Goal: Task Accomplishment & Management: Use online tool/utility

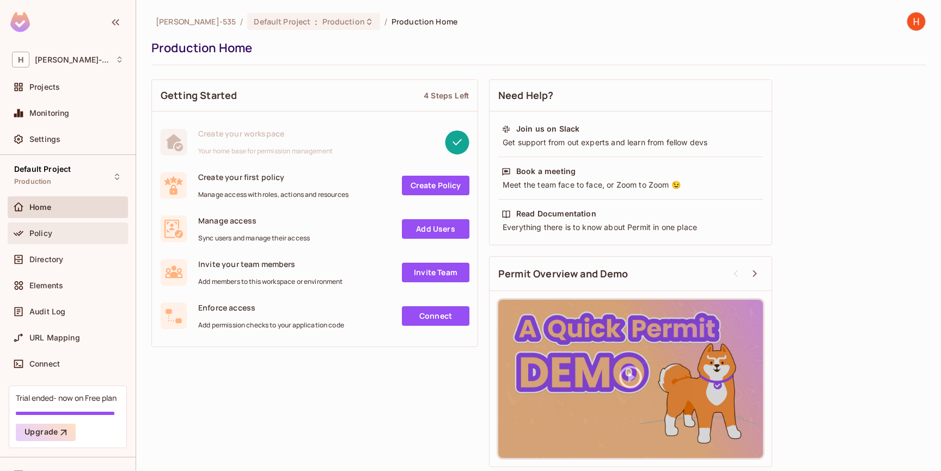
click at [40, 238] on div "Policy" at bounding box center [68, 233] width 112 height 13
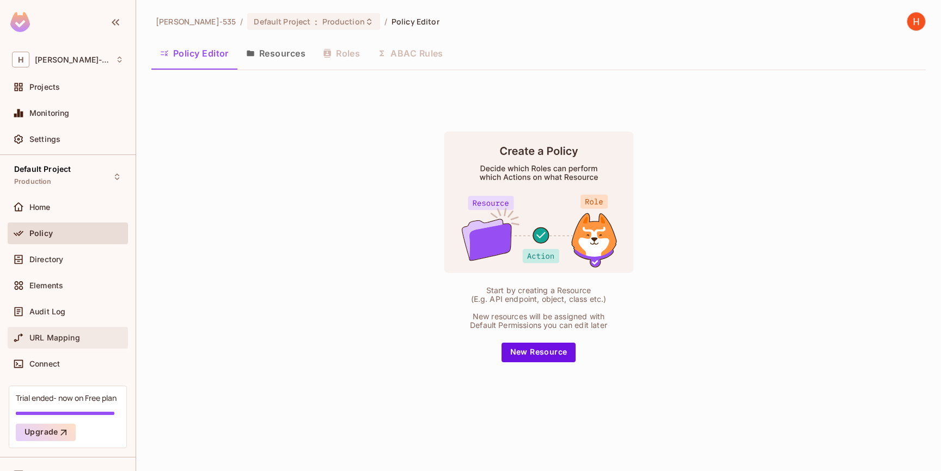
click at [68, 336] on span "URL Mapping" at bounding box center [54, 338] width 51 height 9
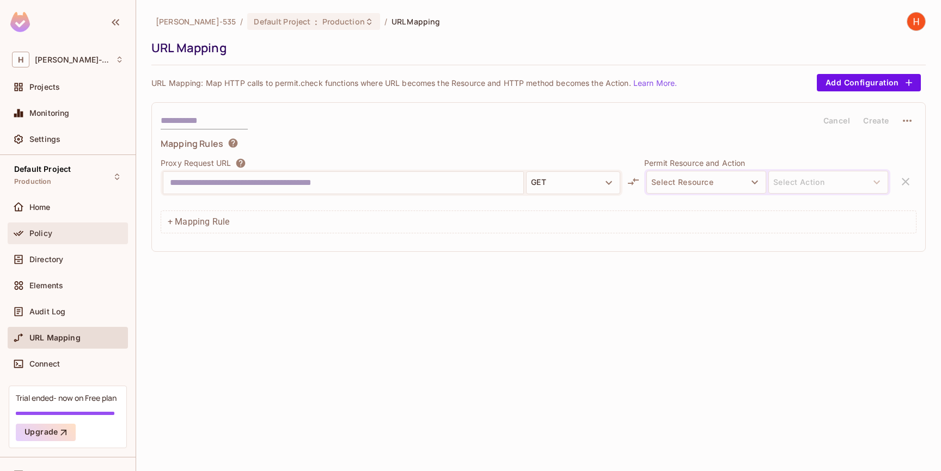
click at [40, 231] on span "Policy" at bounding box center [40, 233] width 23 height 9
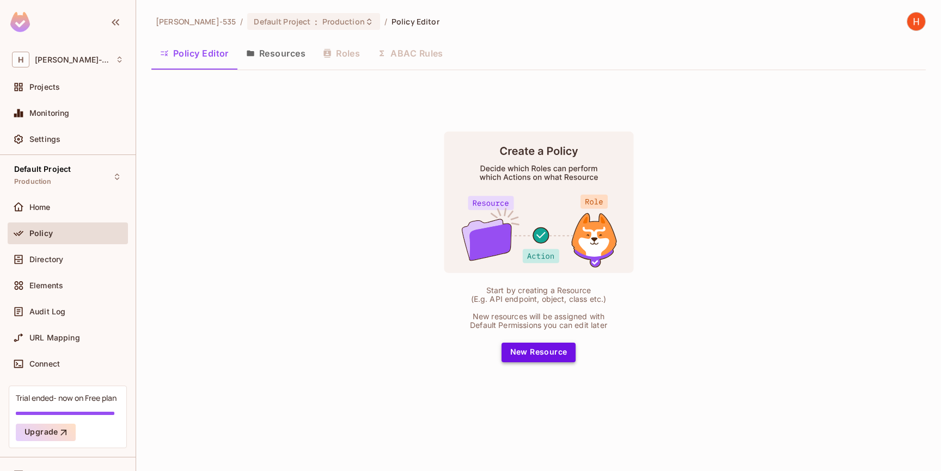
click at [575, 353] on div "Start by creating a Resource (E.g. API endpoint, object, class etc.) New resour…" at bounding box center [538, 246] width 272 height 231
click at [40, 209] on span "Home" at bounding box center [39, 207] width 21 height 9
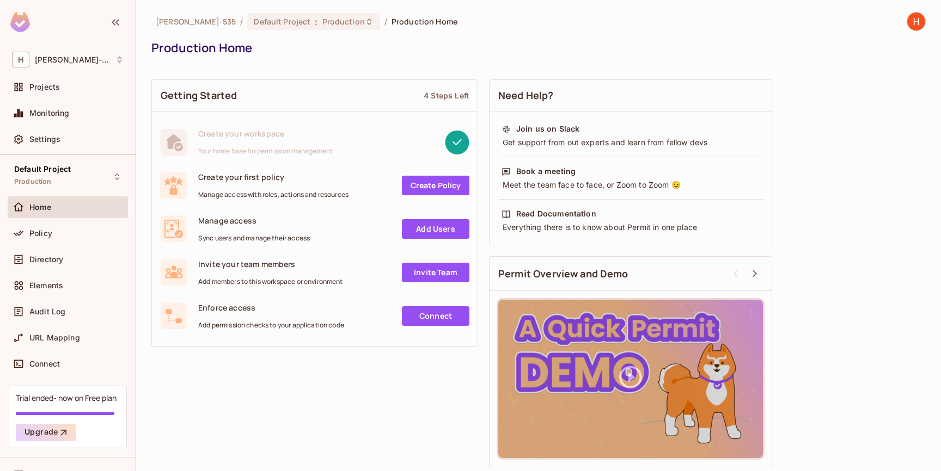
click at [432, 182] on link "Create Policy" at bounding box center [436, 186] width 68 height 20
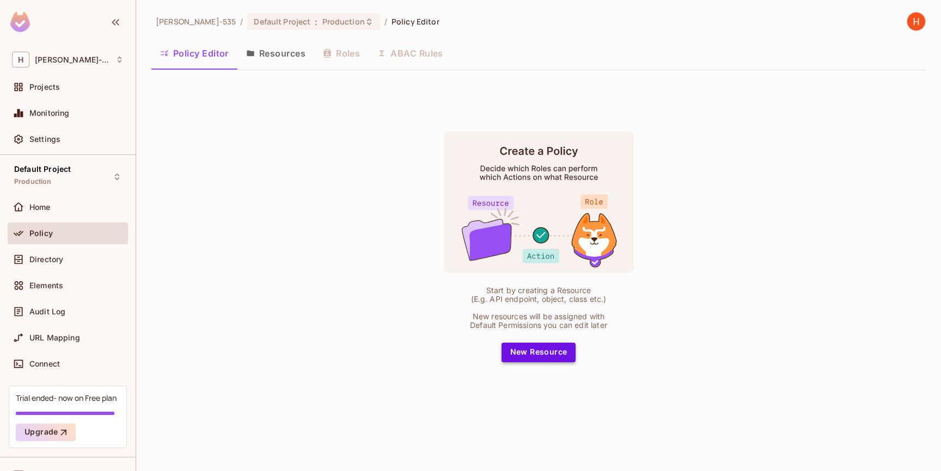
click at [550, 358] on button "New Resource" at bounding box center [538, 353] width 75 height 20
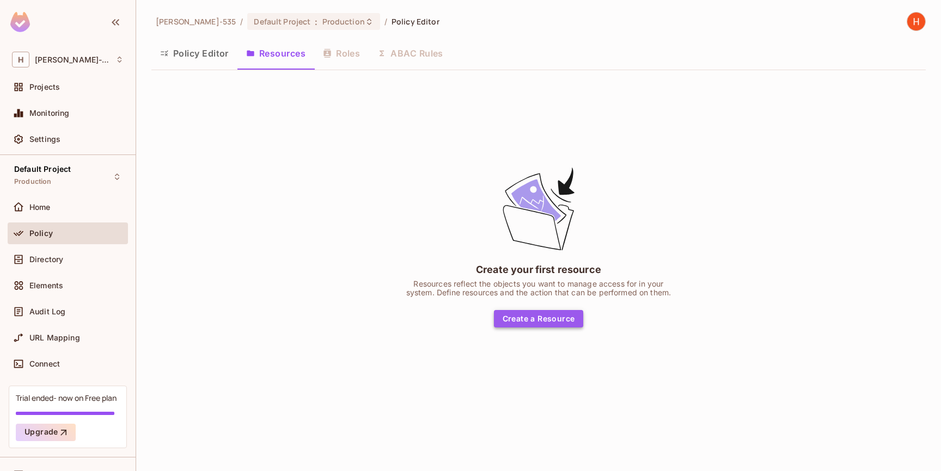
click at [543, 322] on button "Create a Resource" at bounding box center [539, 318] width 90 height 17
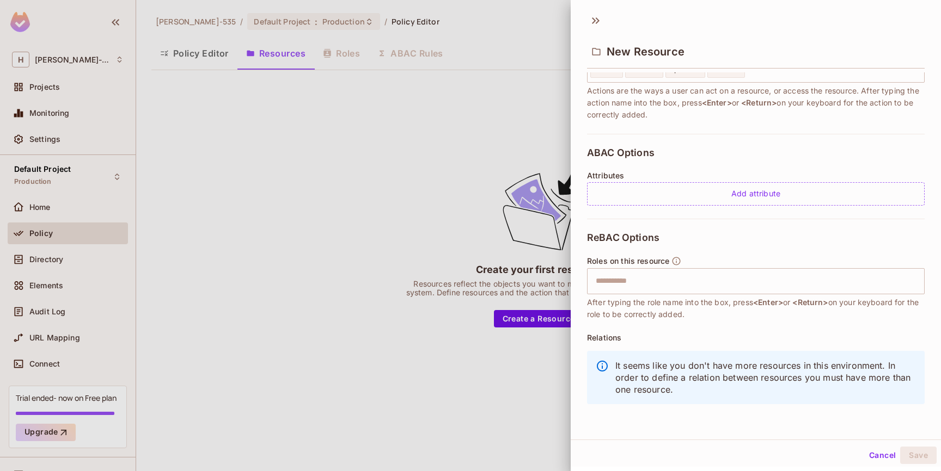
scroll to position [169, 0]
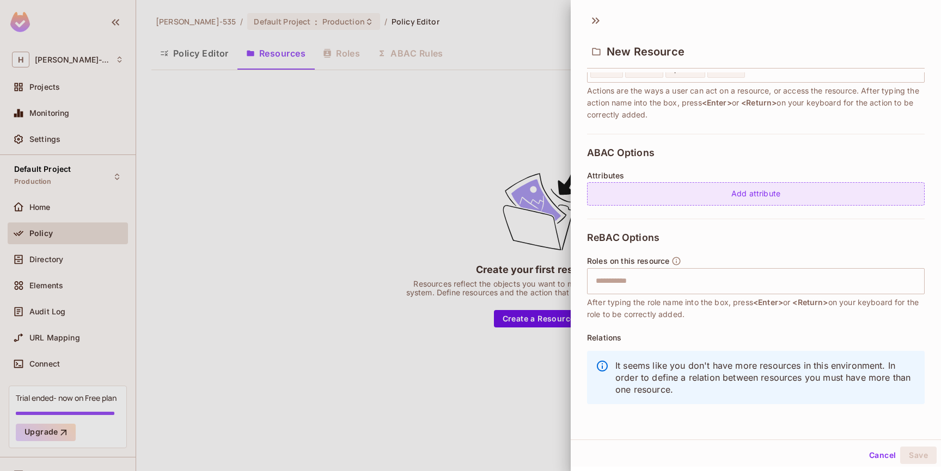
click at [711, 198] on div "Add attribute" at bounding box center [756, 193] width 338 height 23
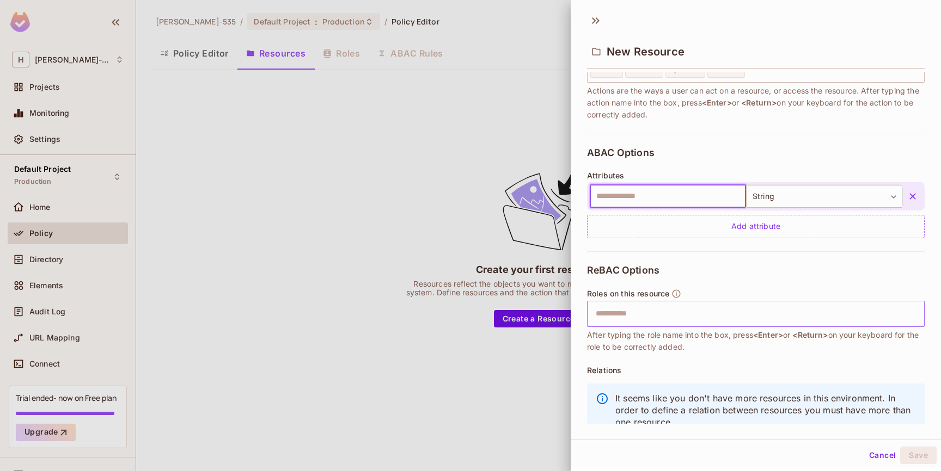
click at [706, 310] on input "text" at bounding box center [754, 314] width 330 height 22
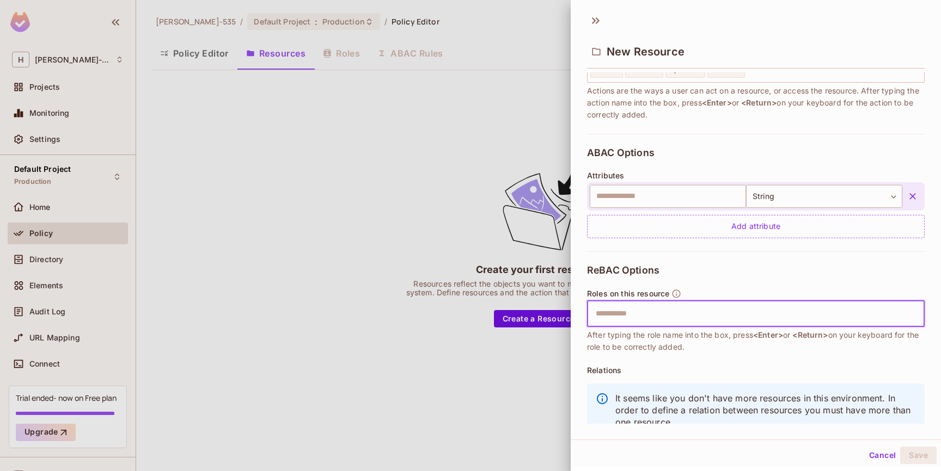
click at [385, 223] on div at bounding box center [470, 235] width 941 height 471
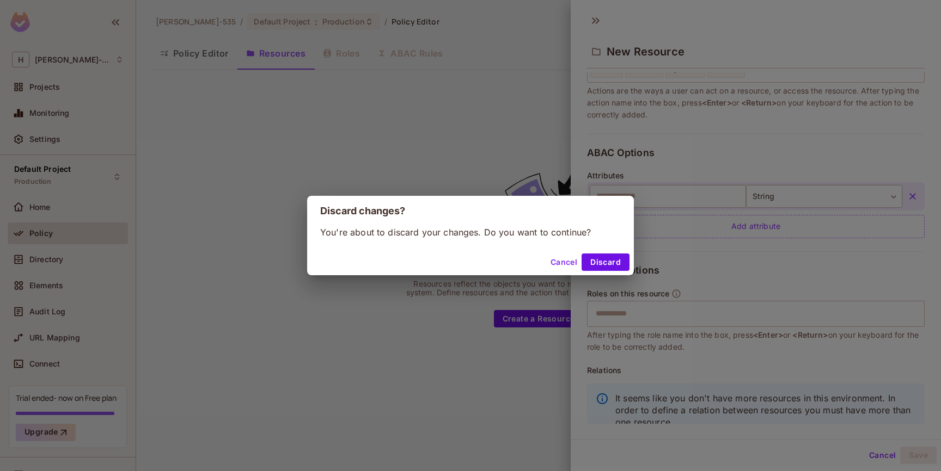
click at [608, 272] on div "Cancel Discard" at bounding box center [470, 262] width 327 height 26
click at [609, 267] on button "Discard" at bounding box center [605, 262] width 48 height 17
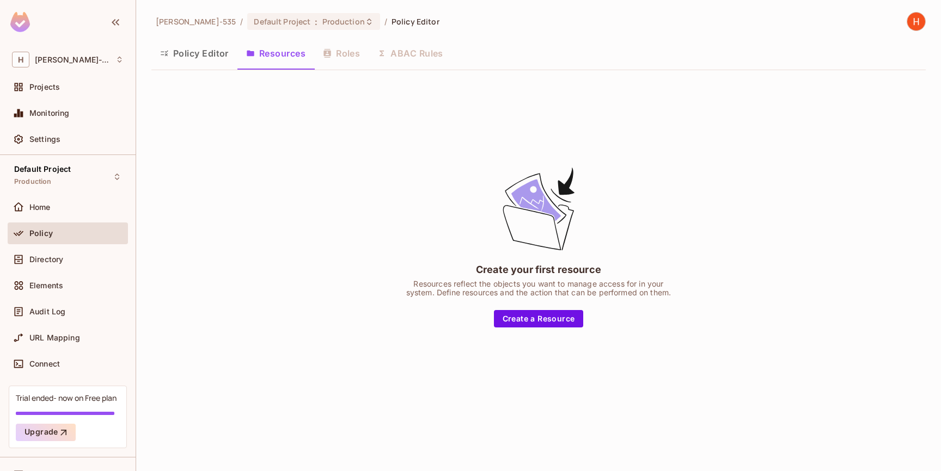
click at [371, 60] on div "Policy Editor Resources Roles ABAC Rules" at bounding box center [538, 53] width 774 height 27
click at [351, 56] on div "Policy Editor Resources Roles ABAC Rules" at bounding box center [538, 53] width 774 height 27
click at [342, 52] on div "Policy Editor Resources Roles ABAC Rules" at bounding box center [538, 53] width 774 height 27
click at [214, 60] on button "Policy Editor" at bounding box center [194, 53] width 86 height 27
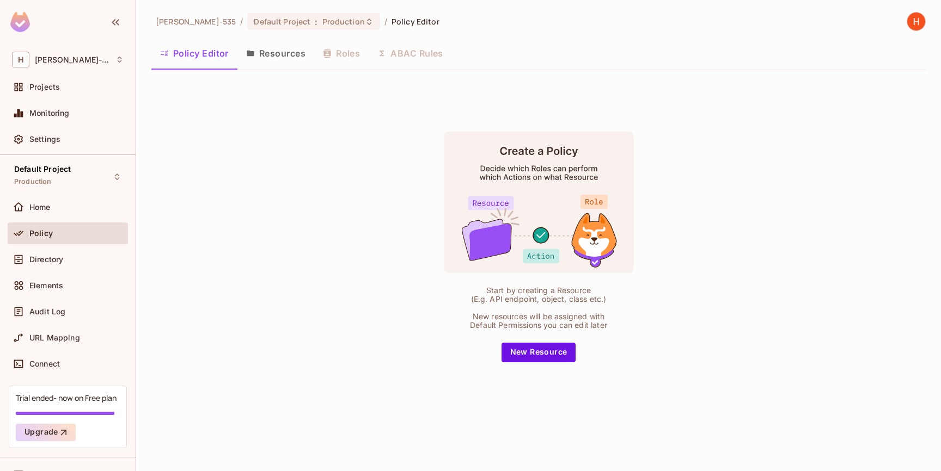
click at [260, 58] on button "Resources" at bounding box center [275, 53] width 77 height 27
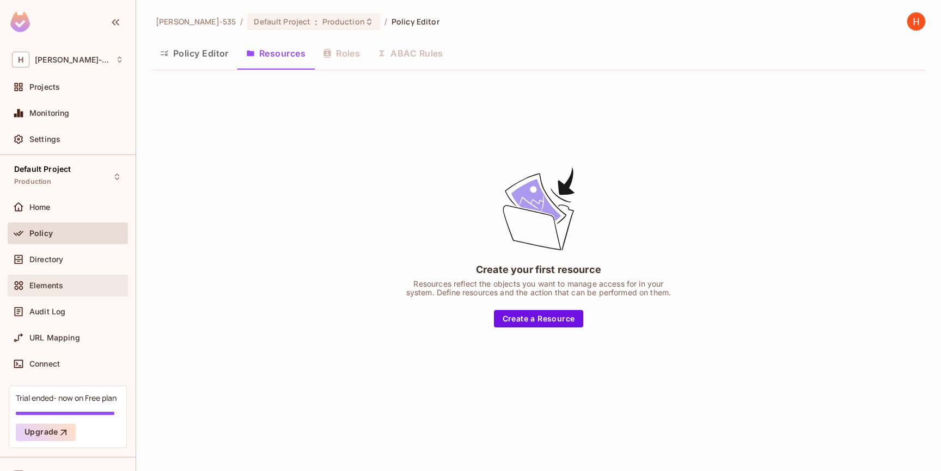
click at [53, 285] on span "Elements" at bounding box center [46, 285] width 34 height 9
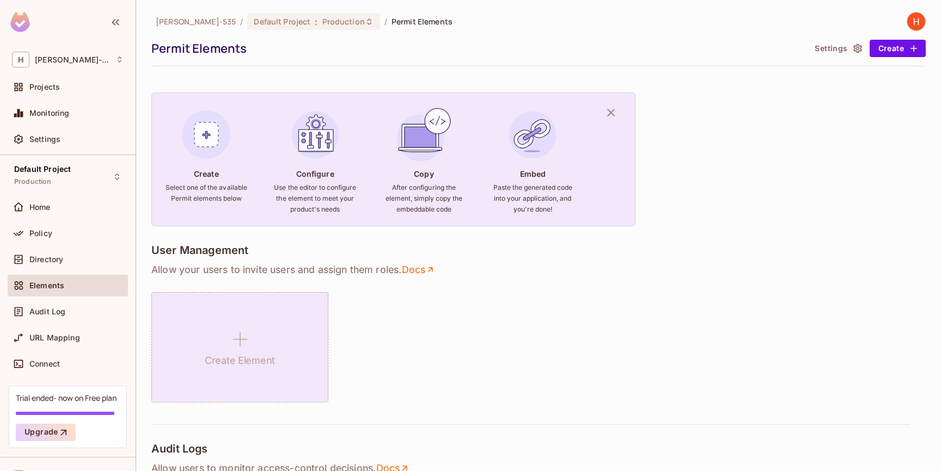
click at [228, 345] on icon at bounding box center [240, 340] width 26 height 26
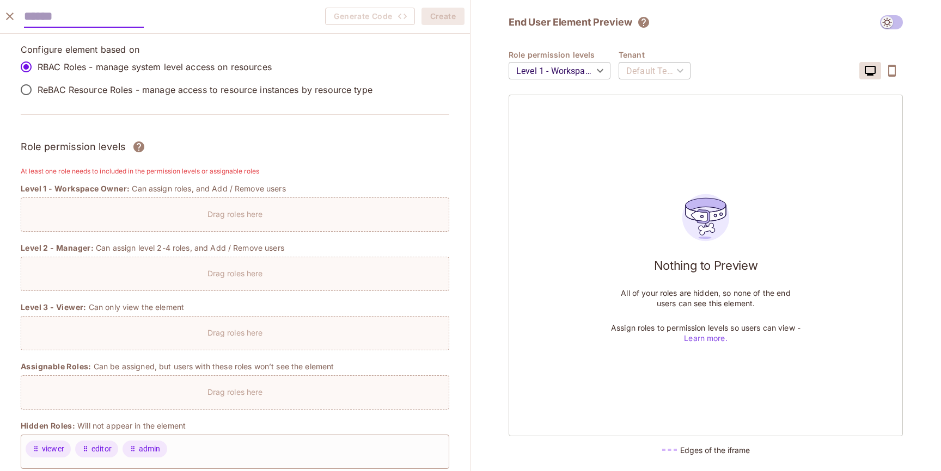
click at [231, 215] on p "Drag roles here" at bounding box center [235, 214] width 56 height 10
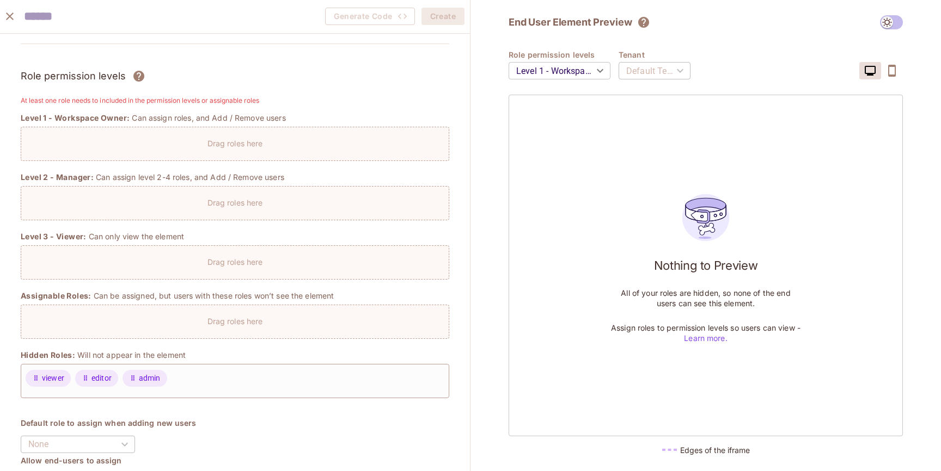
scroll to position [74, 0]
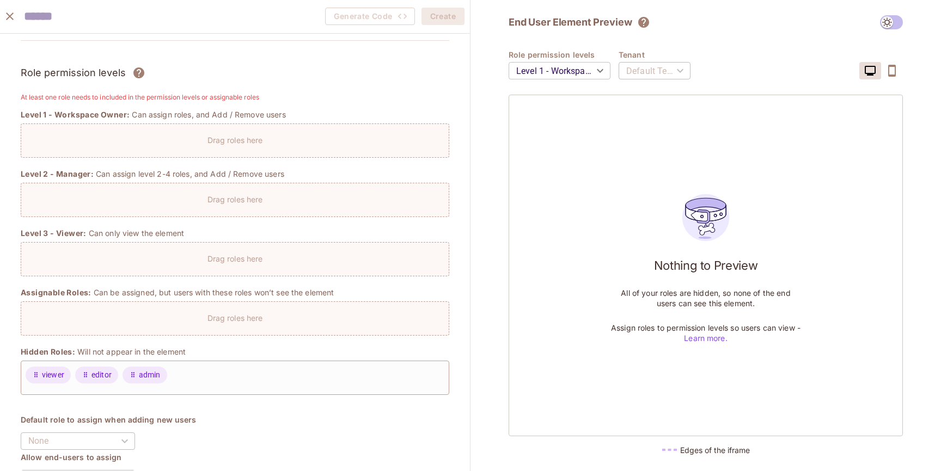
click at [4, 19] on icon "close" at bounding box center [9, 16] width 13 height 13
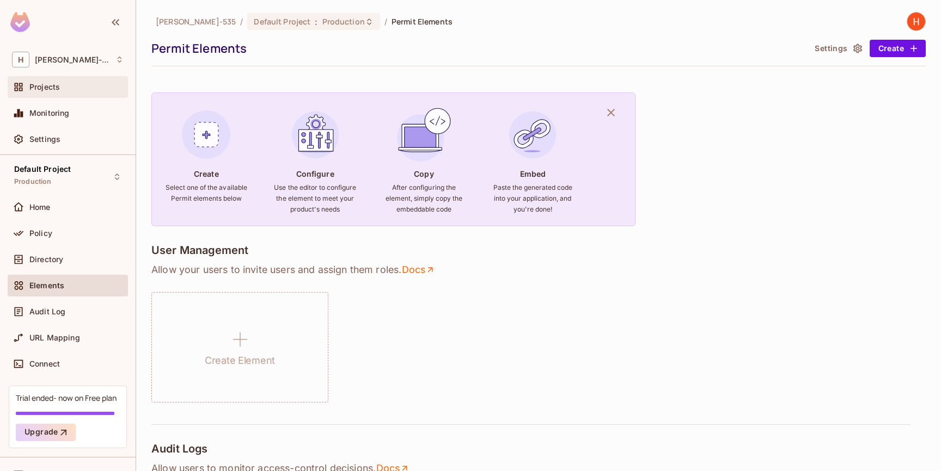
click at [58, 89] on span "Projects" at bounding box center [44, 87] width 30 height 9
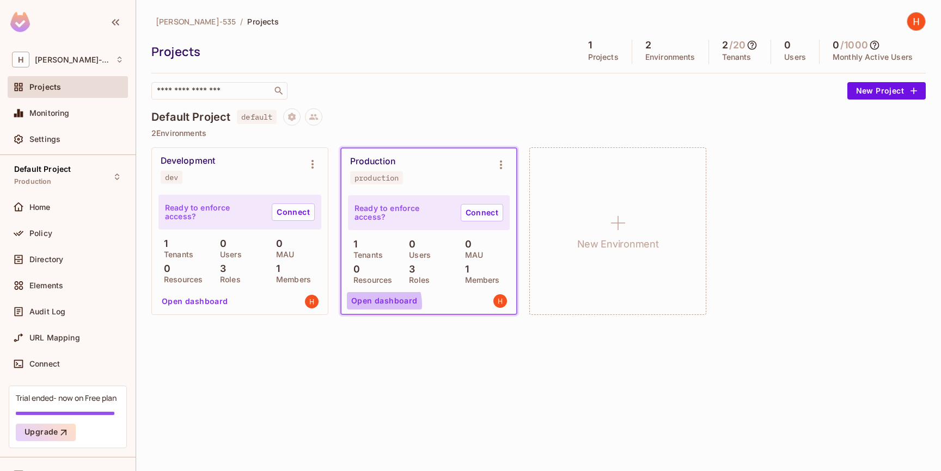
click at [371, 304] on button "Open dashboard" at bounding box center [384, 300] width 75 height 17
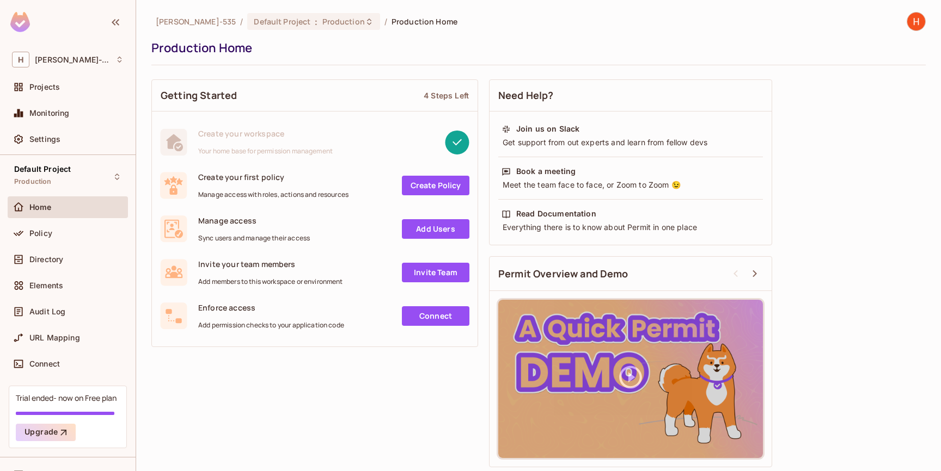
click at [48, 101] on div "Projects" at bounding box center [68, 89] width 120 height 26
click at [42, 89] on span "Projects" at bounding box center [44, 87] width 30 height 9
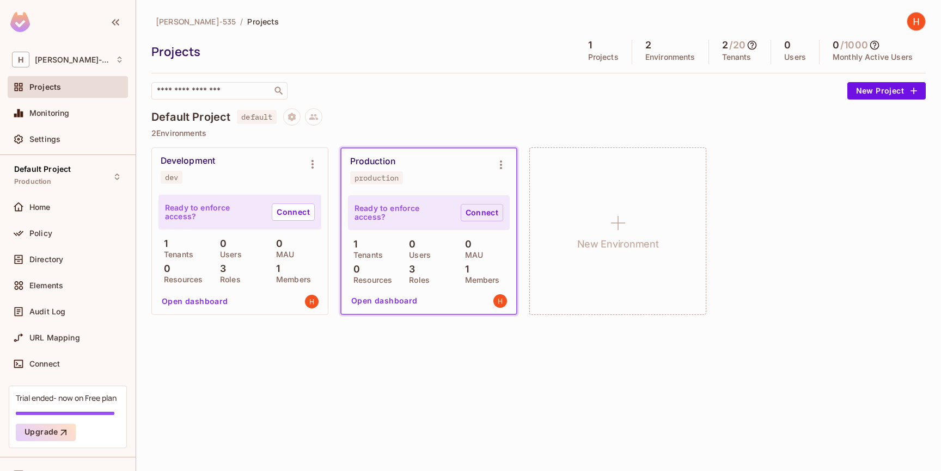
click at [480, 213] on link "Connect" at bounding box center [482, 212] width 42 height 17
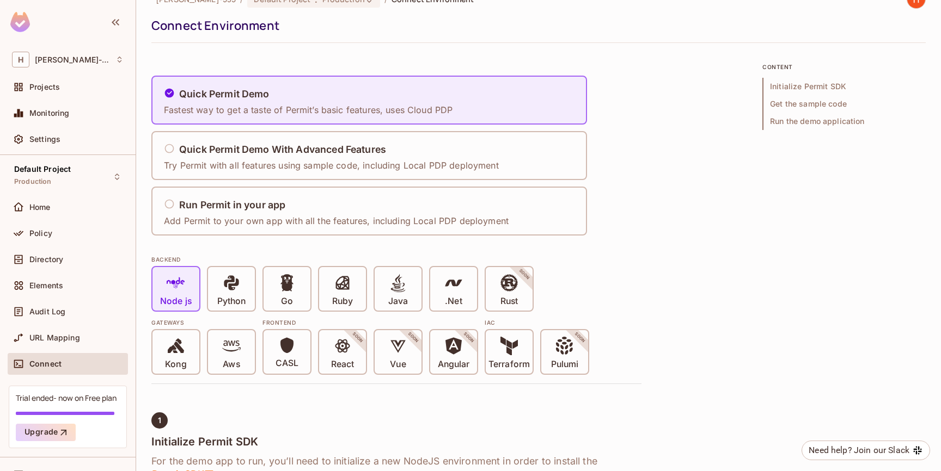
scroll to position [24, 0]
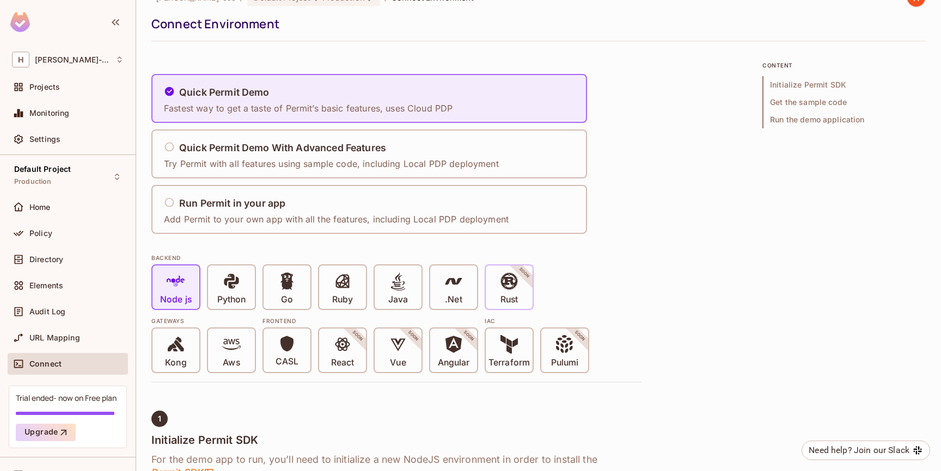
click at [516, 280] on icon at bounding box center [508, 281] width 17 height 17
click at [497, 291] on div "Rust SOON" at bounding box center [509, 288] width 47 height 44
click at [437, 299] on div ".Net" at bounding box center [453, 288] width 47 height 44
click at [189, 300] on p "Node js" at bounding box center [176, 300] width 32 height 11
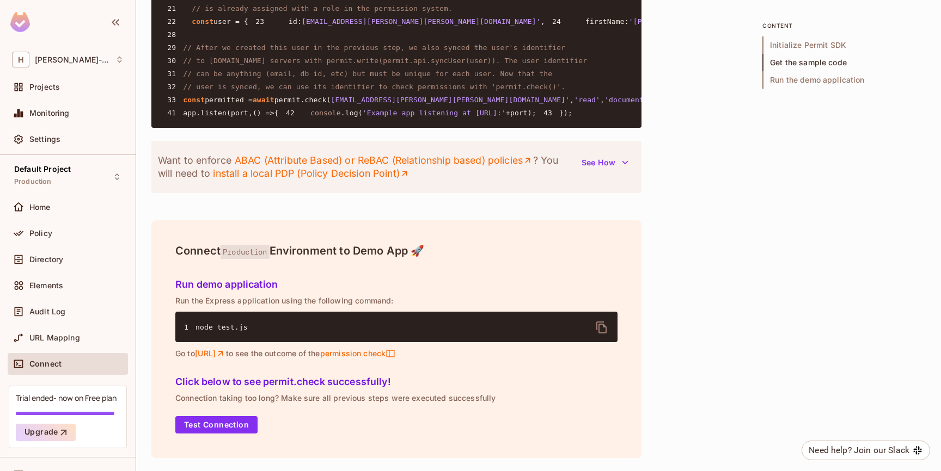
scroll to position [1321, 0]
click at [204, 425] on button "Test Connection" at bounding box center [216, 425] width 82 height 17
click at [603, 164] on button "See How" at bounding box center [605, 162] width 60 height 17
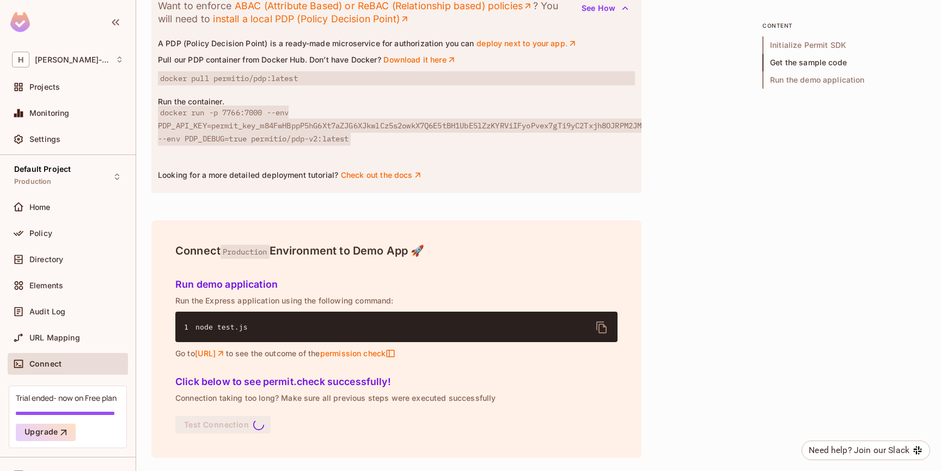
click at [603, 17] on button "See How" at bounding box center [605, 7] width 60 height 17
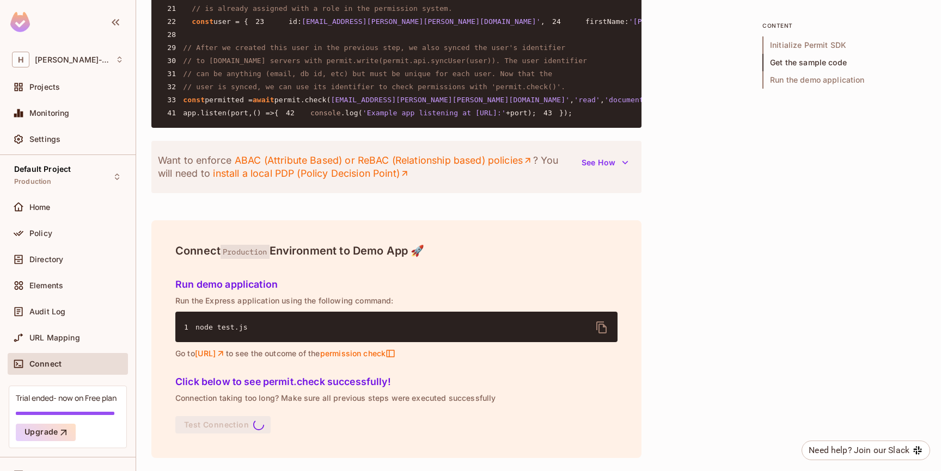
click at [603, 164] on button "See How" at bounding box center [605, 162] width 60 height 17
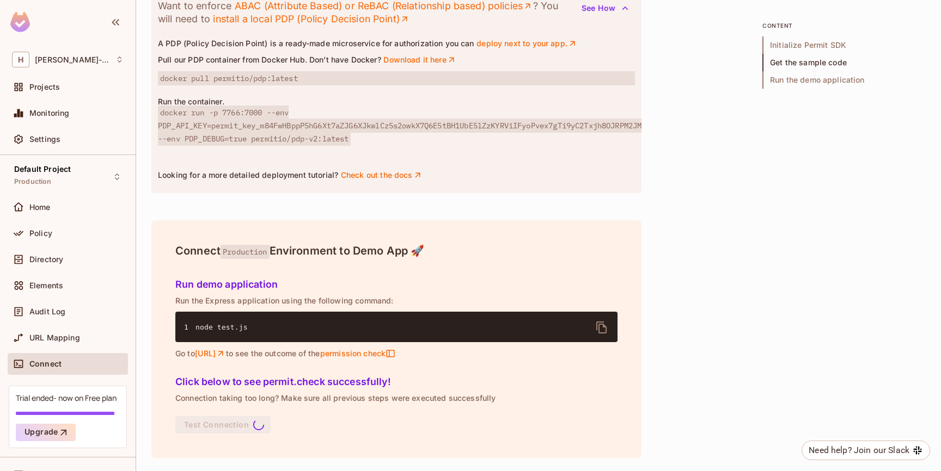
scroll to position [1475, 0]
click at [799, 79] on span "Run the demo application" at bounding box center [843, 79] width 163 height 17
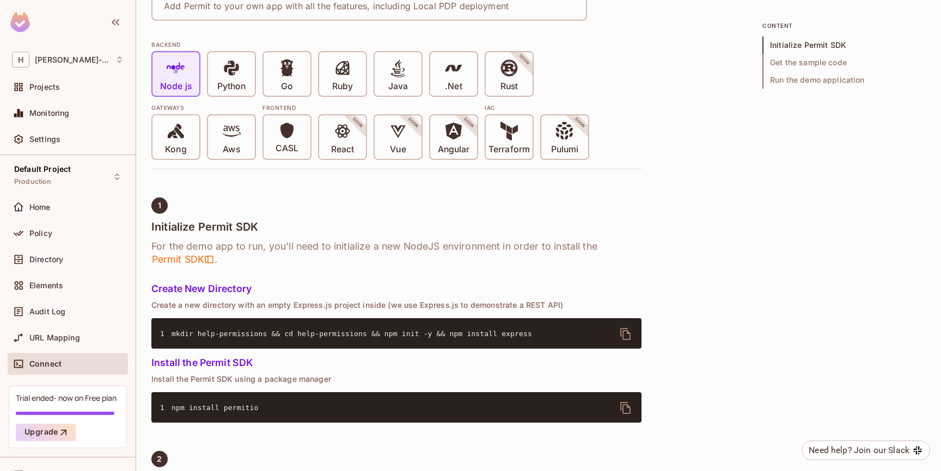
scroll to position [0, 0]
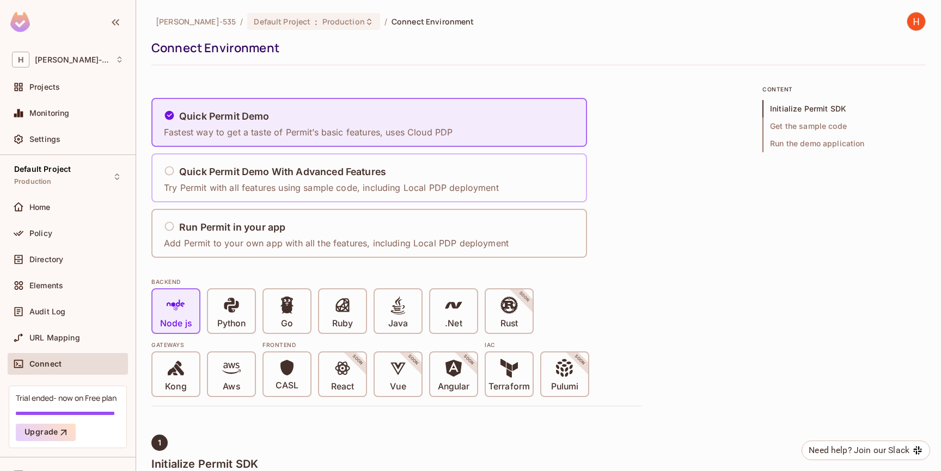
click at [287, 182] on p "Try Permit with all features using sample code, including Local PDP deployment" at bounding box center [331, 188] width 335 height 12
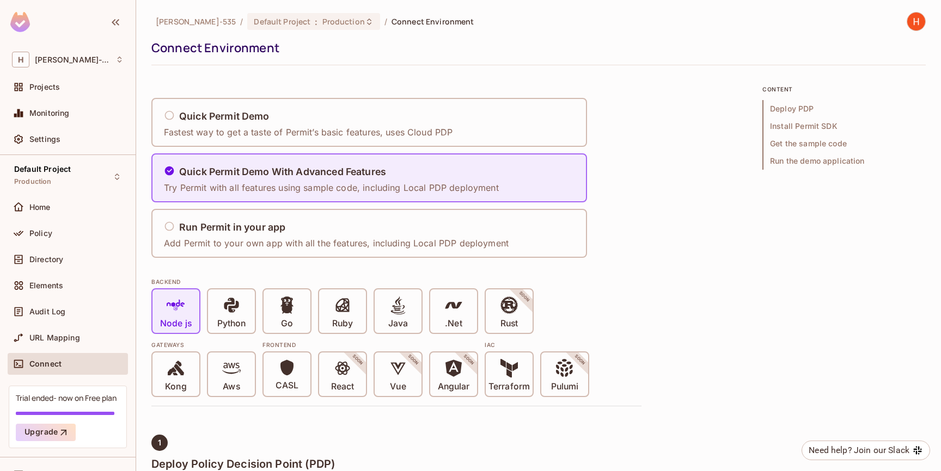
scroll to position [16, 0]
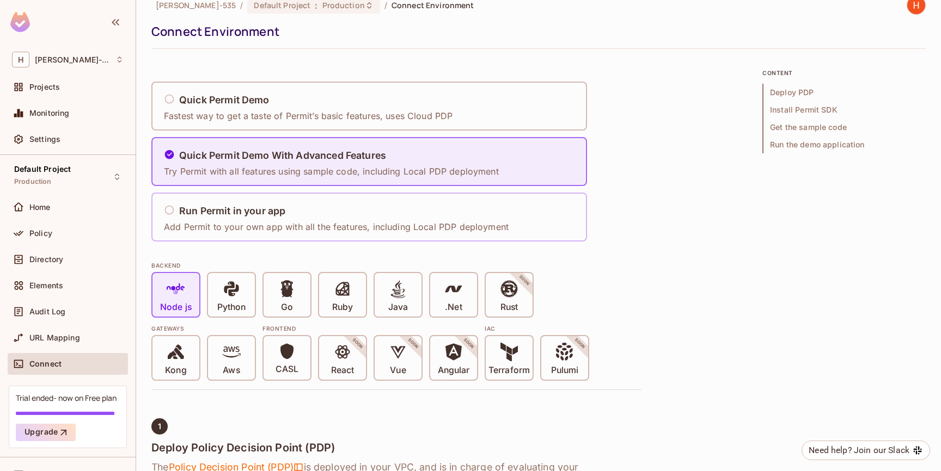
click at [300, 219] on div "Run Permit in your app Add Permit to your own app with all the features, includ…" at bounding box center [336, 217] width 345 height 32
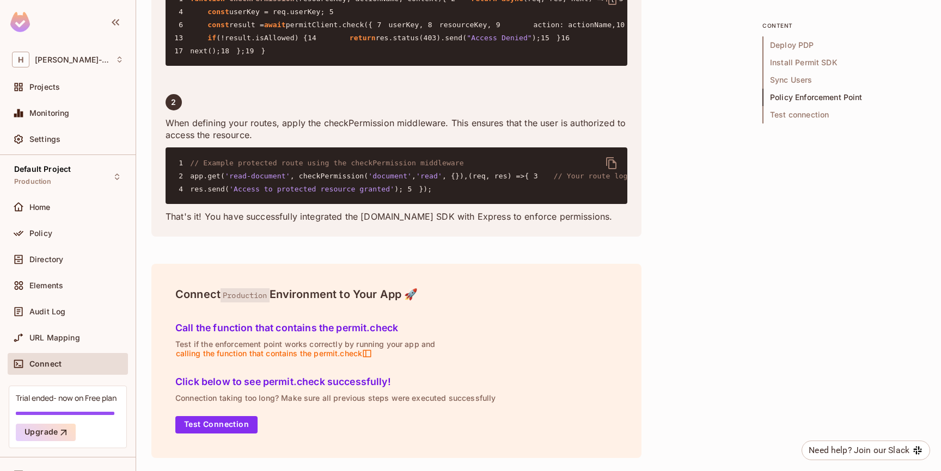
scroll to position [2220, 0]
click at [221, 424] on button "Test Connection" at bounding box center [216, 425] width 82 height 17
